Goal: Task Accomplishment & Management: Complete application form

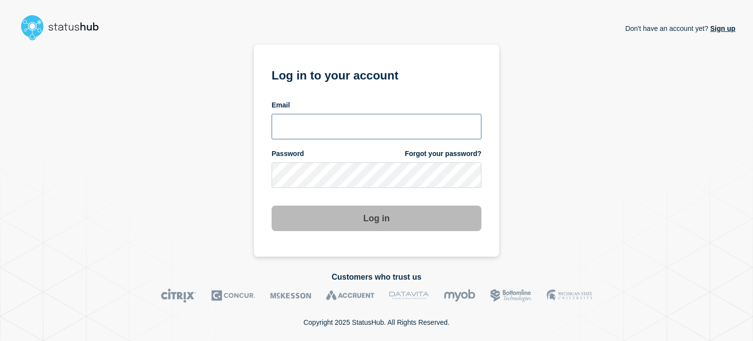
click at [307, 134] on input "email input" at bounding box center [377, 127] width 210 height 26
type input "operations@apicasystem.com"
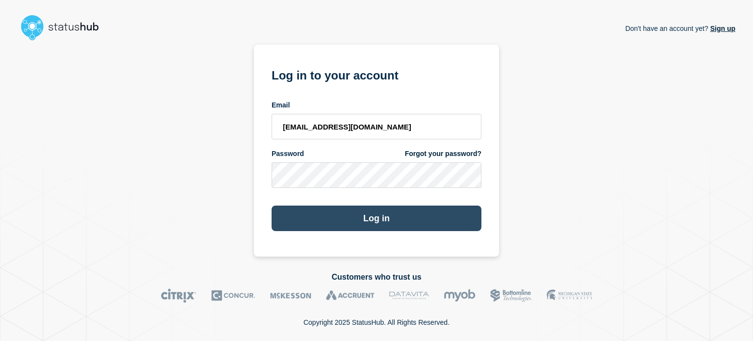
click at [372, 218] on button "Log in" at bounding box center [377, 218] width 210 height 26
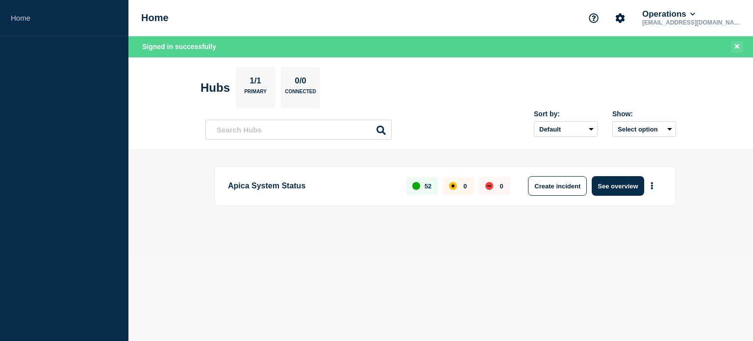
click at [734, 46] on button "Close banner" at bounding box center [737, 46] width 12 height 11
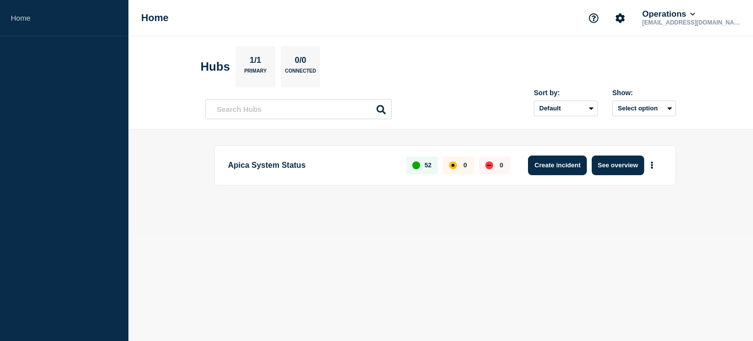
click at [555, 168] on button "Create incident" at bounding box center [557, 165] width 59 height 20
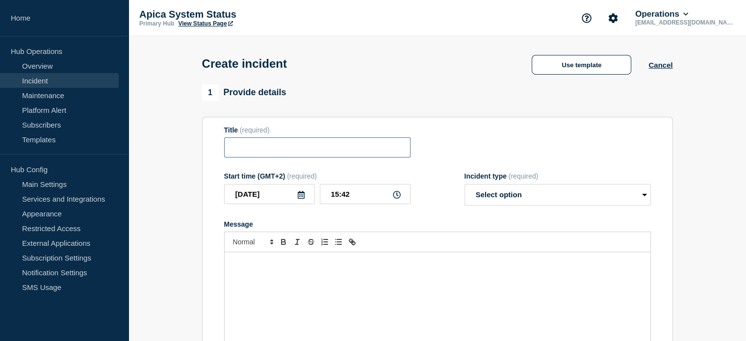
click at [261, 150] on input "Title" at bounding box center [317, 147] width 186 height 20
click at [201, 24] on link "View Status Page" at bounding box center [205, 23] width 54 height 7
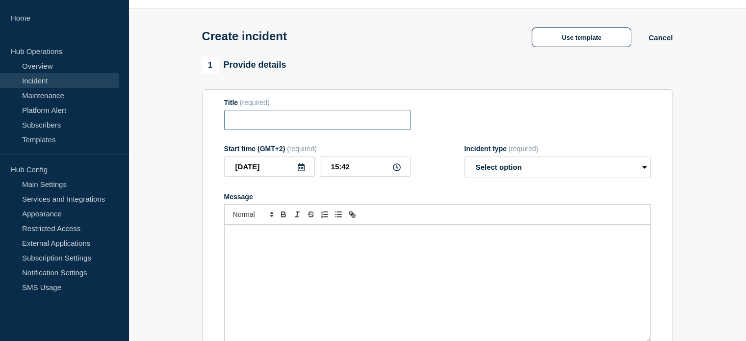
click at [252, 126] on input "Title" at bounding box center [317, 120] width 186 height 20
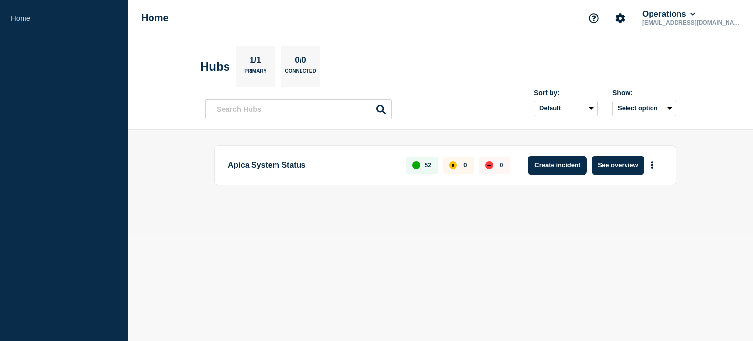
click at [559, 170] on button "Create incident" at bounding box center [557, 165] width 59 height 20
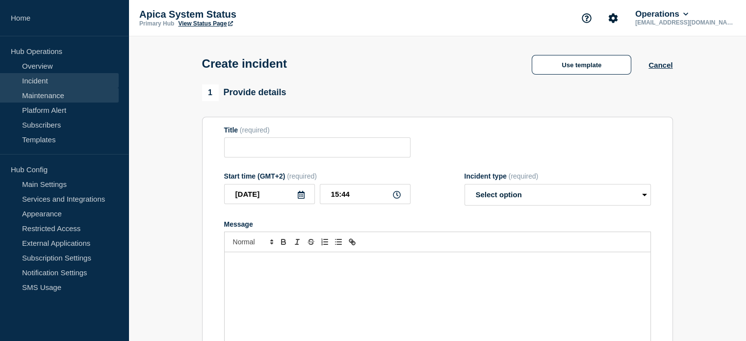
click at [57, 94] on link "Maintenance" at bounding box center [59, 95] width 119 height 15
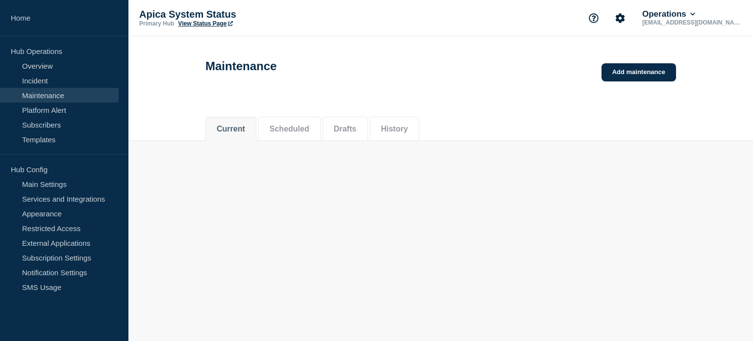
click at [57, 95] on link "Maintenance" at bounding box center [59, 95] width 119 height 15
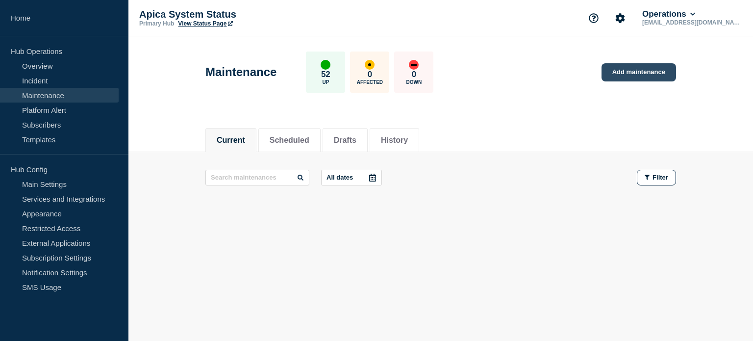
click at [625, 75] on link "Add maintenance" at bounding box center [639, 72] width 75 height 18
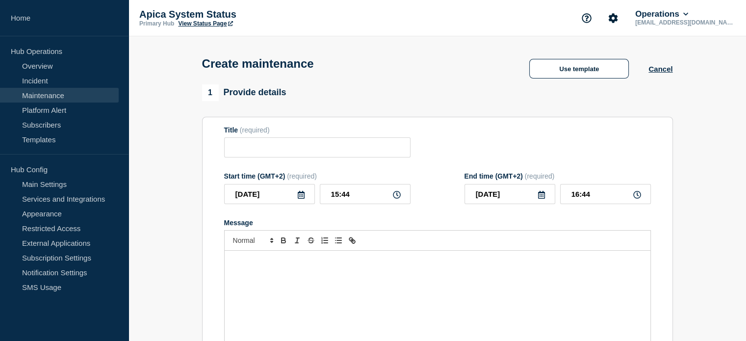
click at [302, 199] on icon at bounding box center [301, 195] width 7 height 8
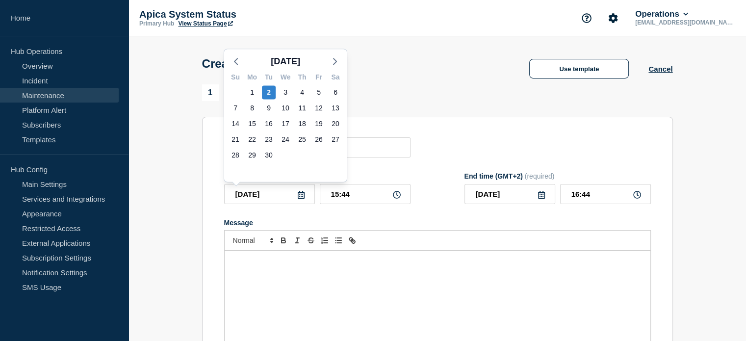
click at [396, 196] on icon at bounding box center [397, 195] width 8 height 8
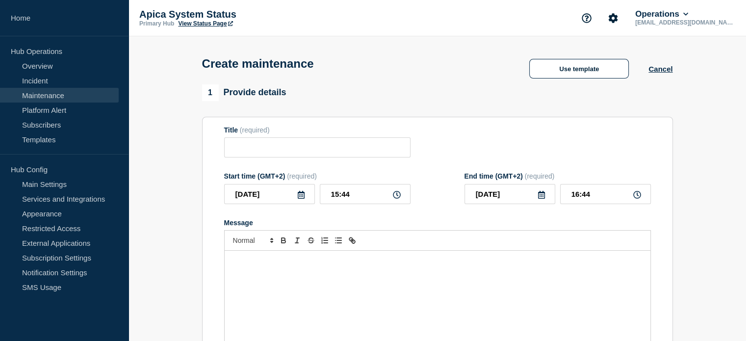
click at [396, 196] on icon at bounding box center [397, 195] width 8 height 8
click at [338, 197] on input "15:44" at bounding box center [365, 194] width 91 height 20
type input "10:44"
type input "11:44"
type input "10:00"
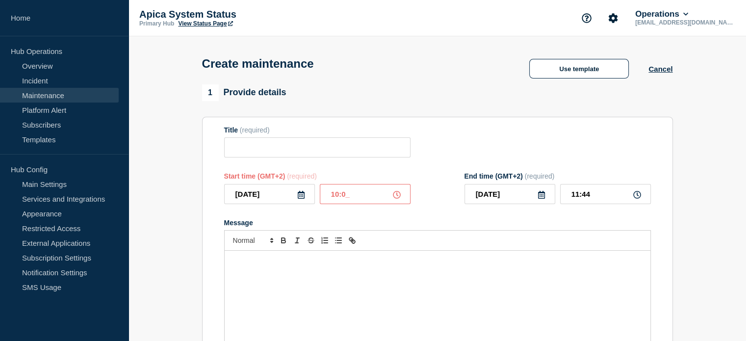
type input "11:00"
click at [298, 196] on icon at bounding box center [301, 195] width 7 height 8
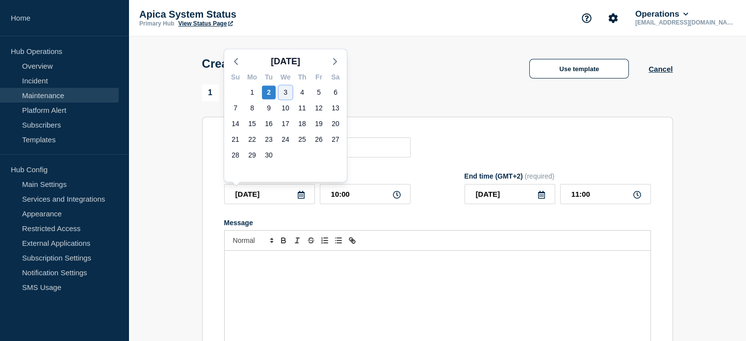
click at [282, 86] on div "3" at bounding box center [286, 92] width 14 height 14
type input "2025-09-03"
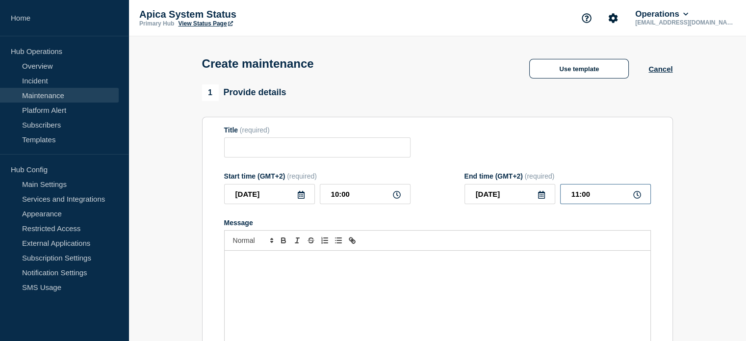
click at [581, 197] on input "11:00" at bounding box center [605, 194] width 91 height 20
click at [577, 197] on input "11:00" at bounding box center [605, 194] width 91 height 20
